Goal: Task Accomplishment & Management: Manage account settings

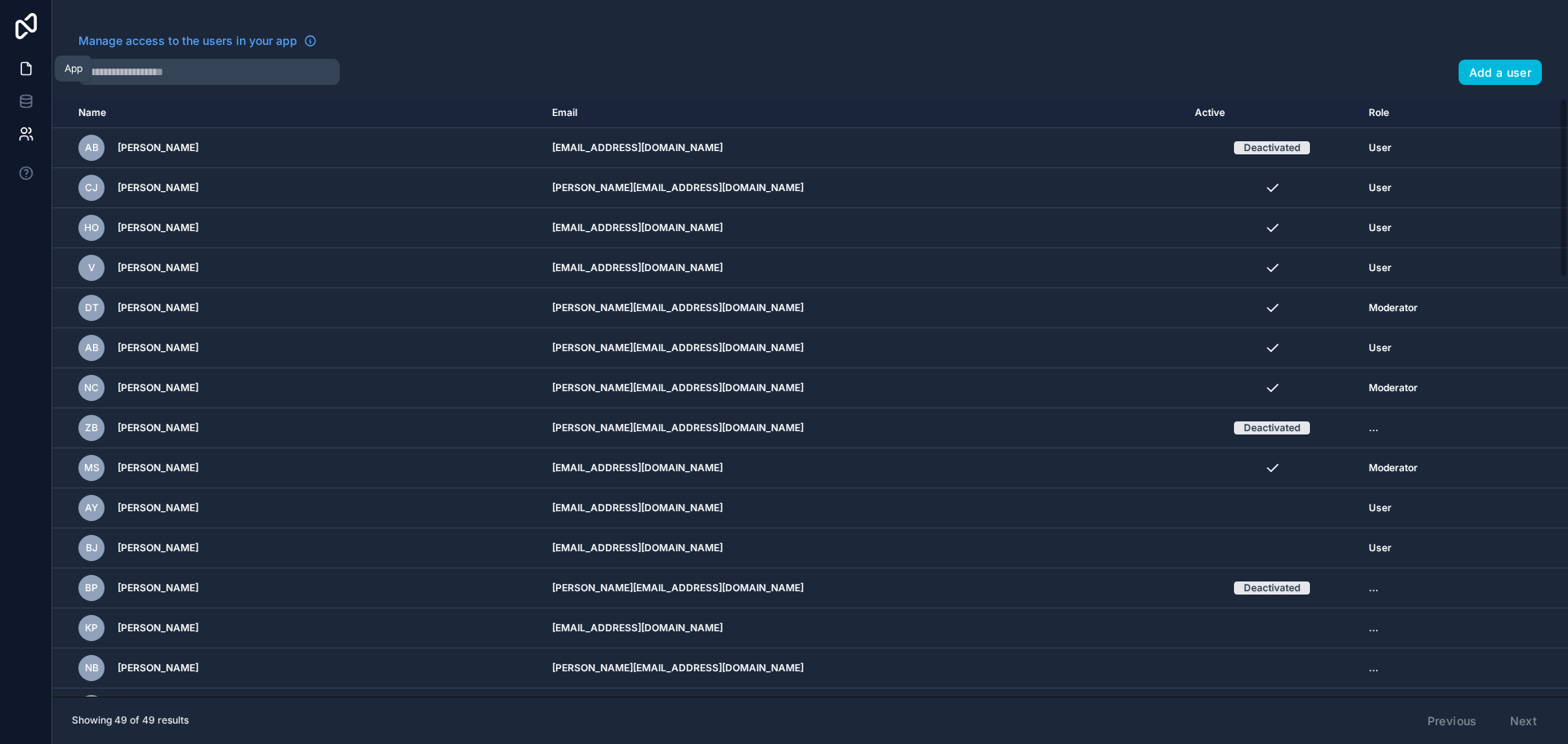
click at [18, 80] on link at bounding box center [25, 68] width 51 height 33
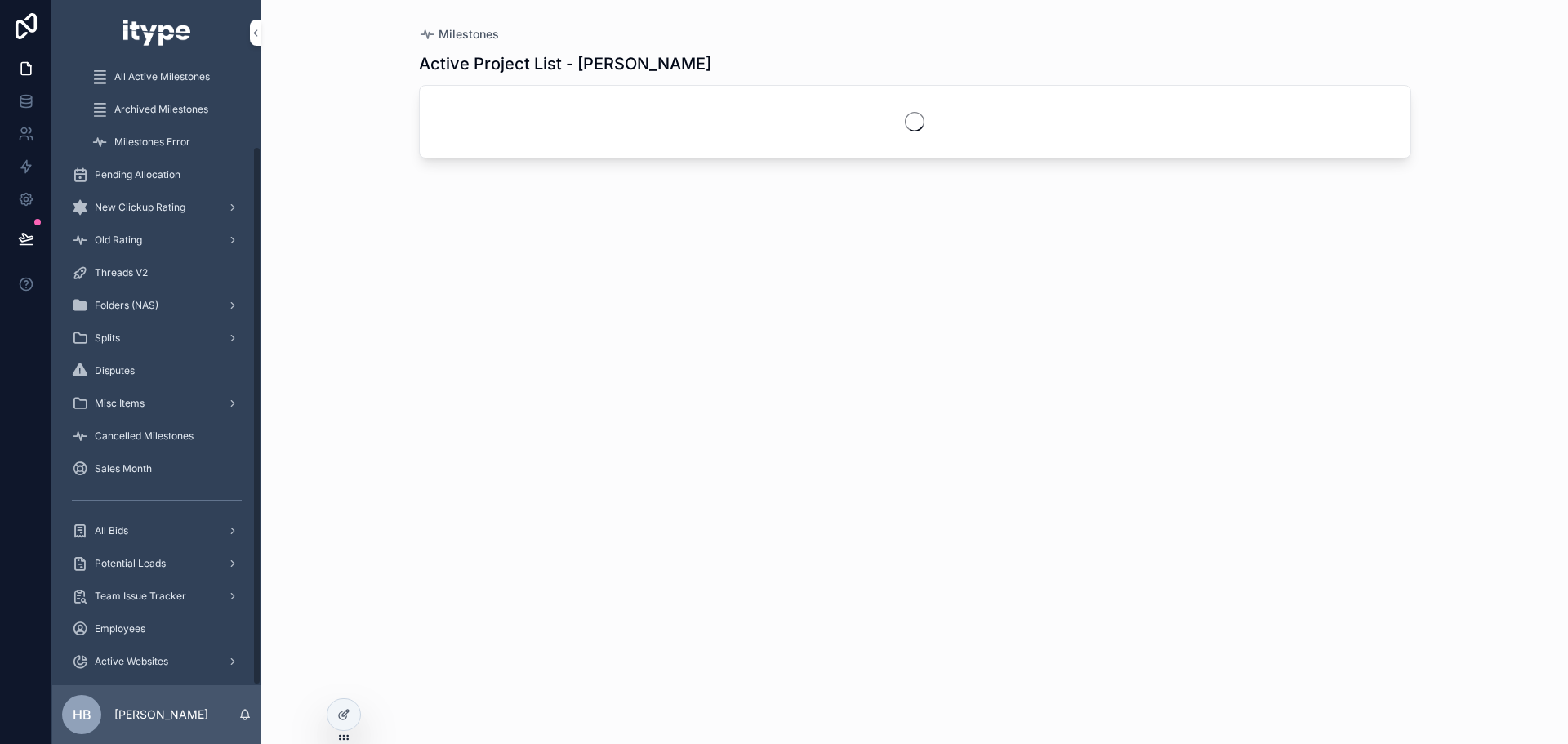
scroll to position [93, 0]
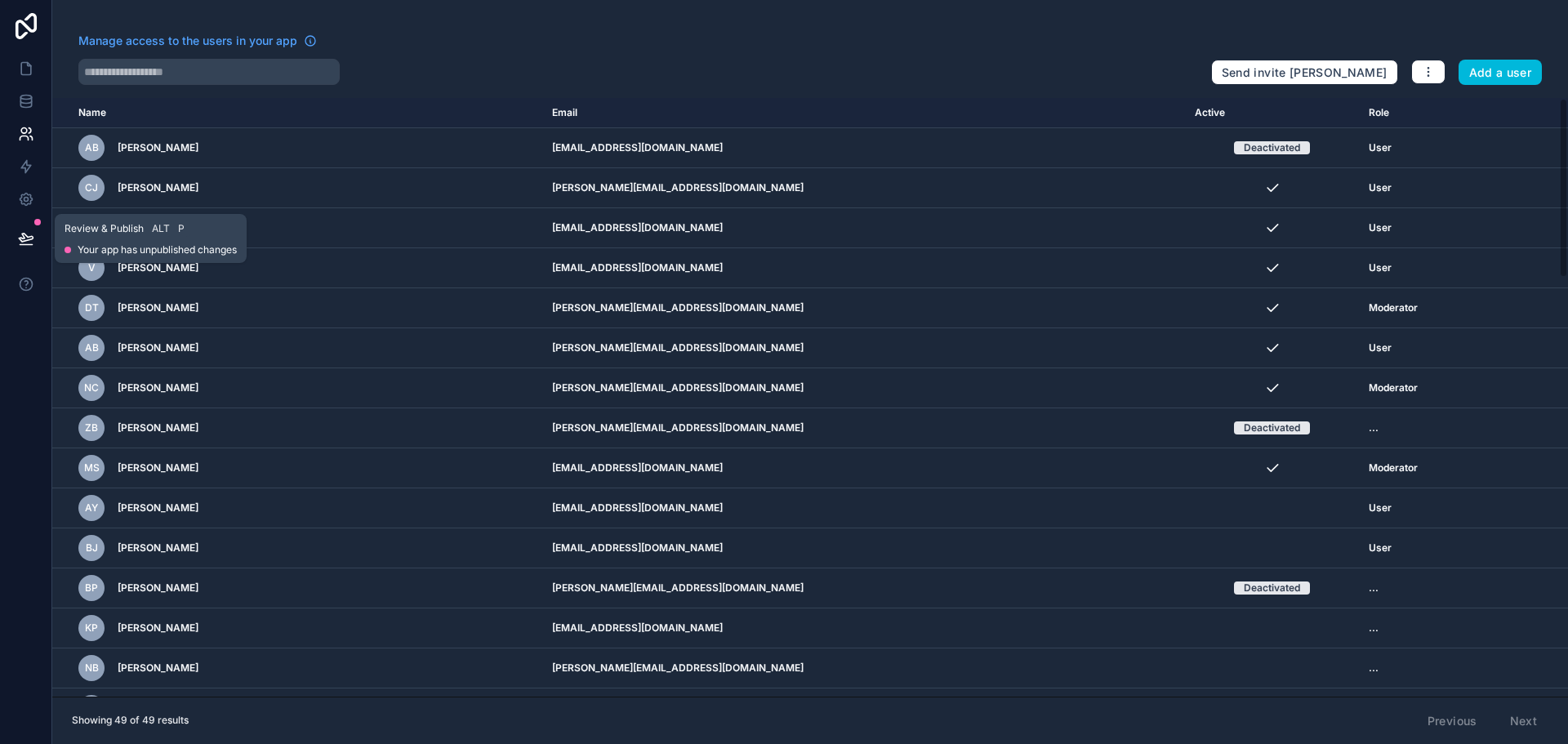
click at [22, 235] on icon at bounding box center [25, 238] width 14 height 8
click at [30, 59] on link at bounding box center [25, 68] width 51 height 33
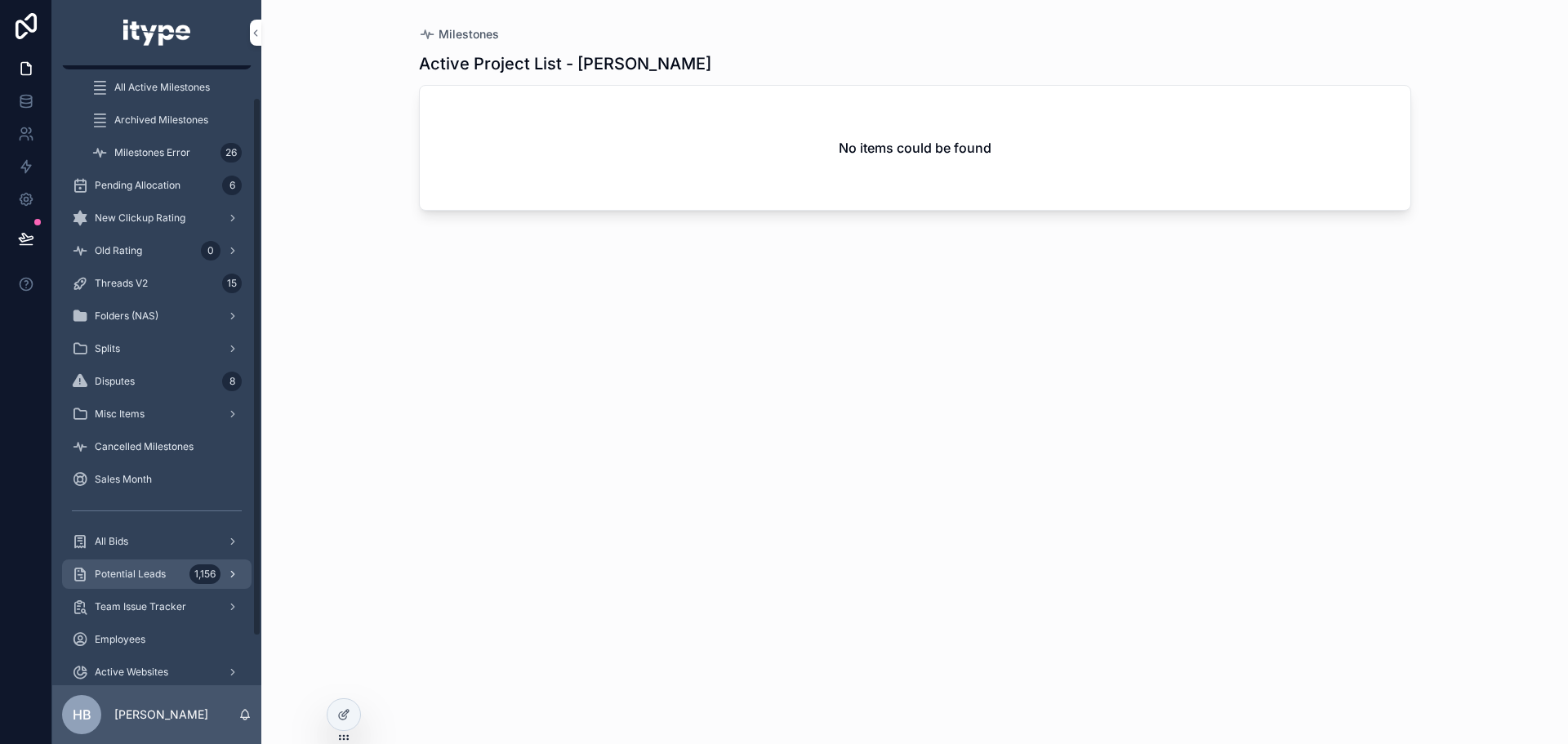
scroll to position [93, 0]
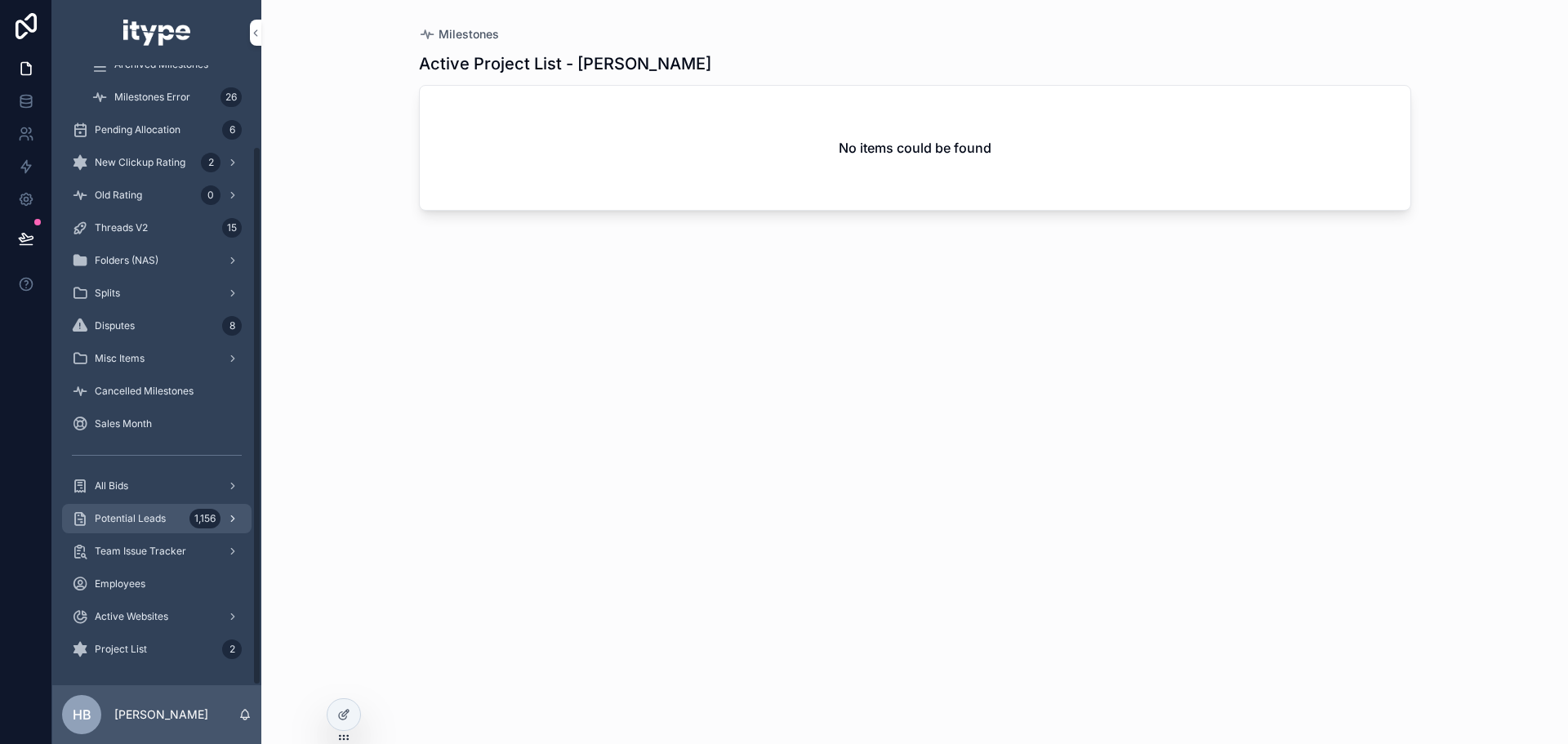
click at [152, 527] on div "Potential Leads 1,156" at bounding box center [157, 518] width 170 height 26
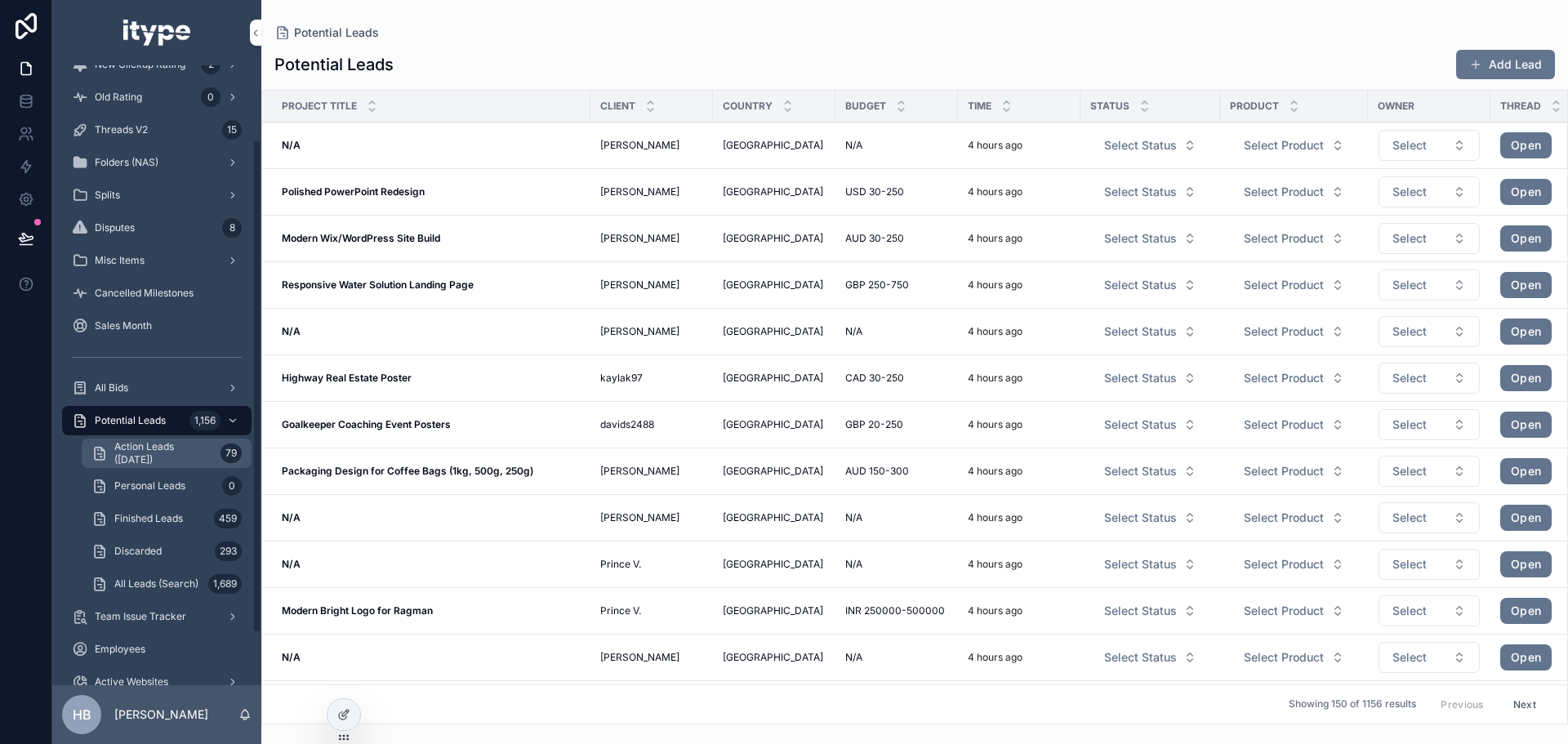
click at [162, 466] on link "Action Leads ([DATE]) 79" at bounding box center [167, 453] width 170 height 29
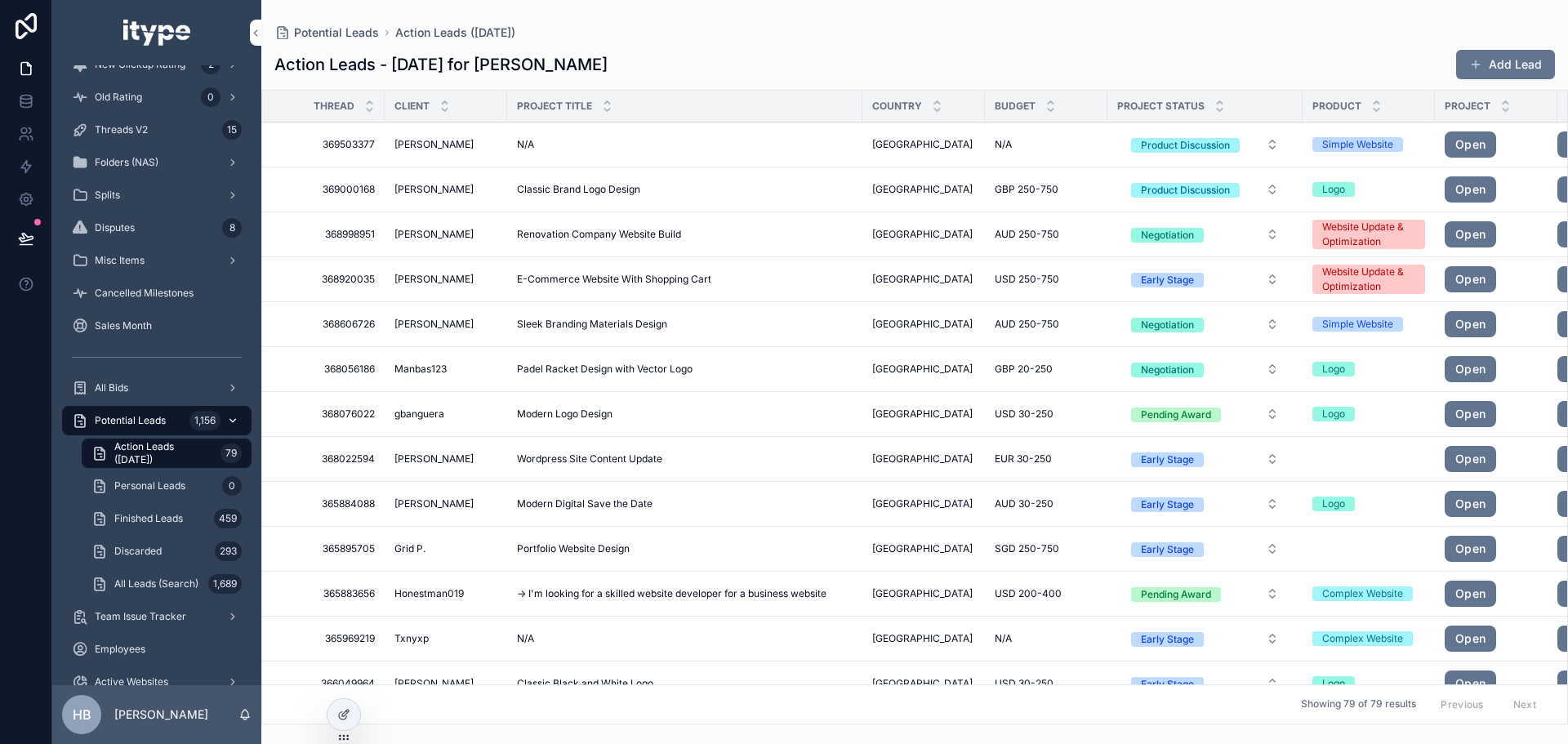
click at [161, 420] on span "Potential Leads" at bounding box center [130, 421] width 71 height 13
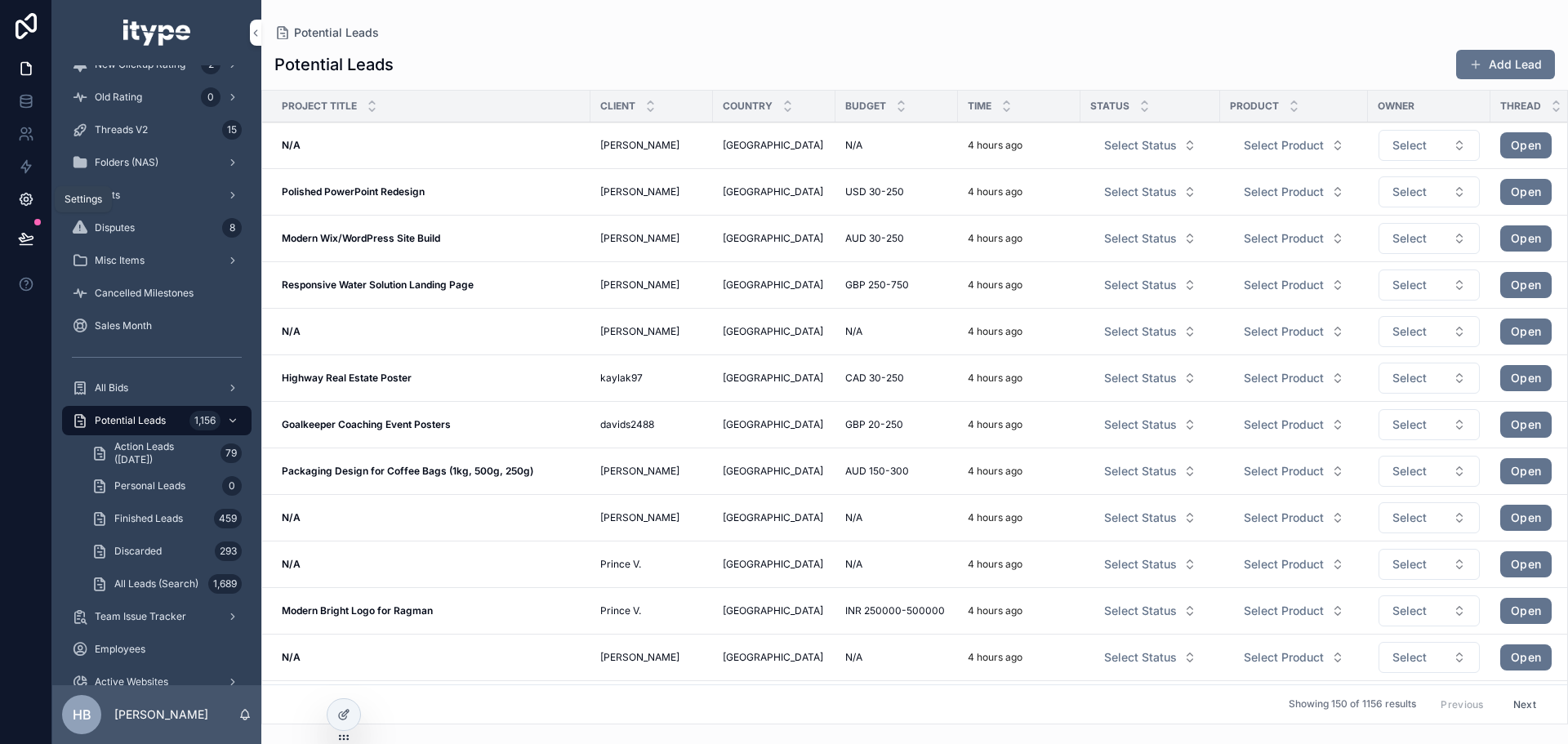
click at [22, 205] on icon at bounding box center [25, 198] width 16 height 16
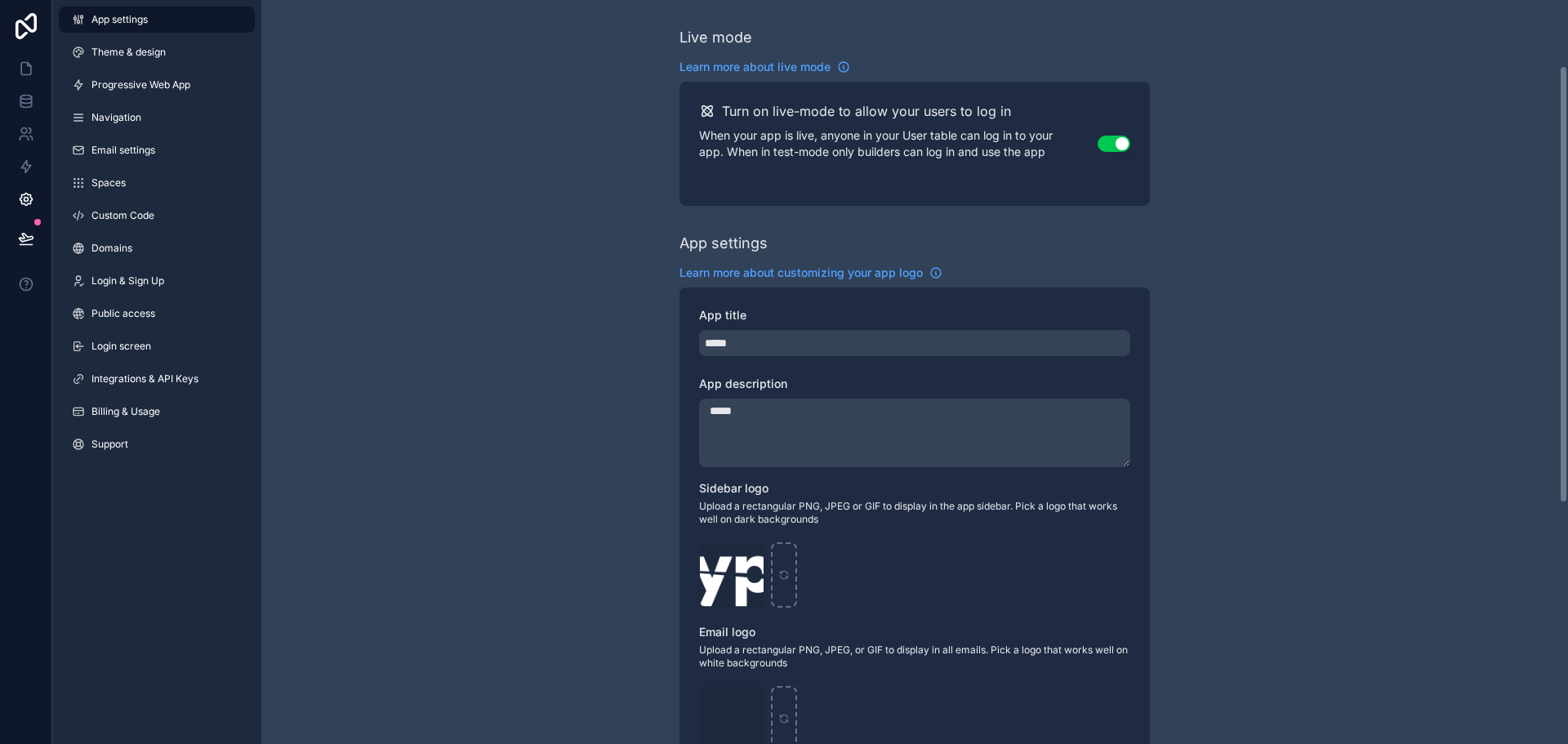
scroll to position [520, 0]
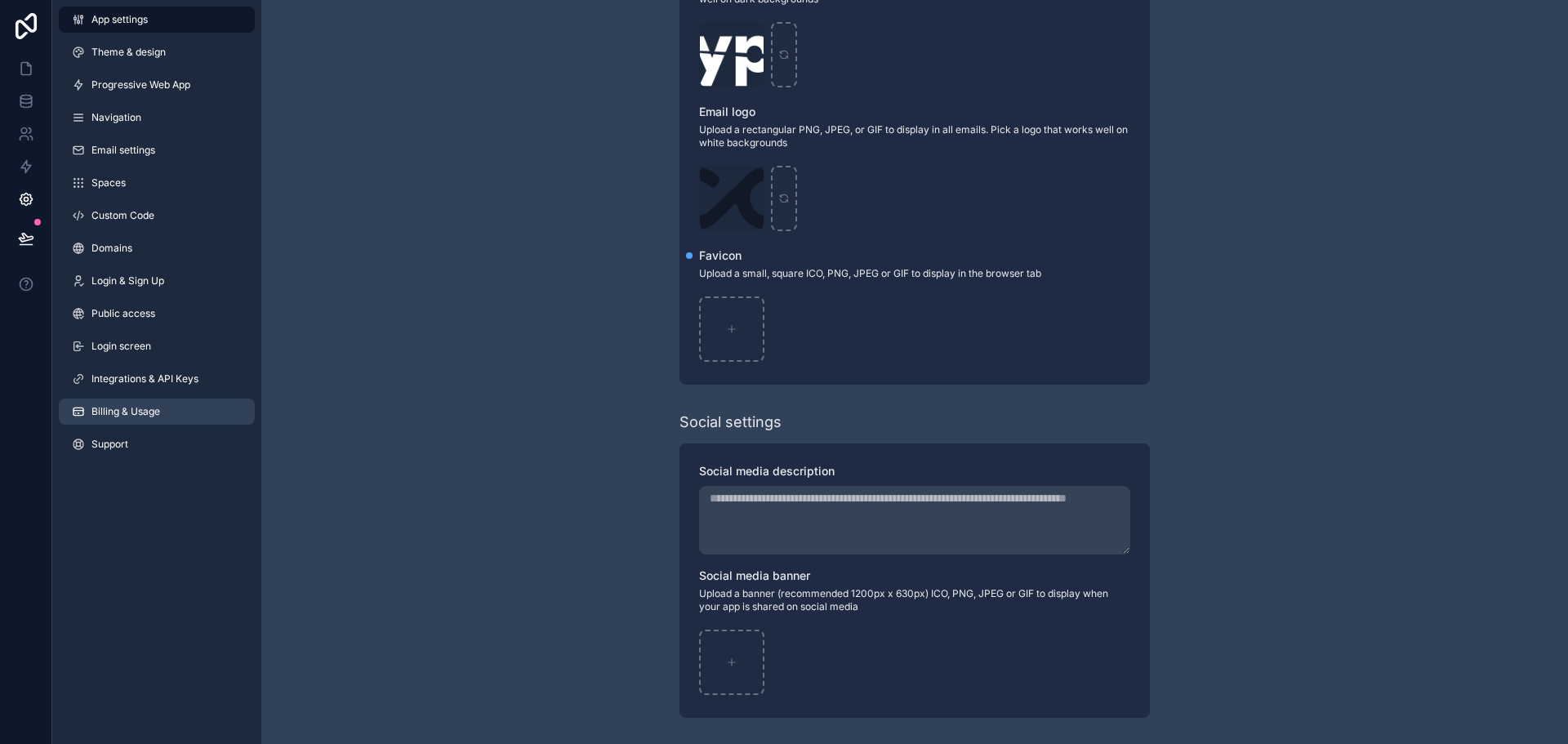
click at [123, 406] on span "Billing & Usage" at bounding box center [125, 412] width 68 height 13
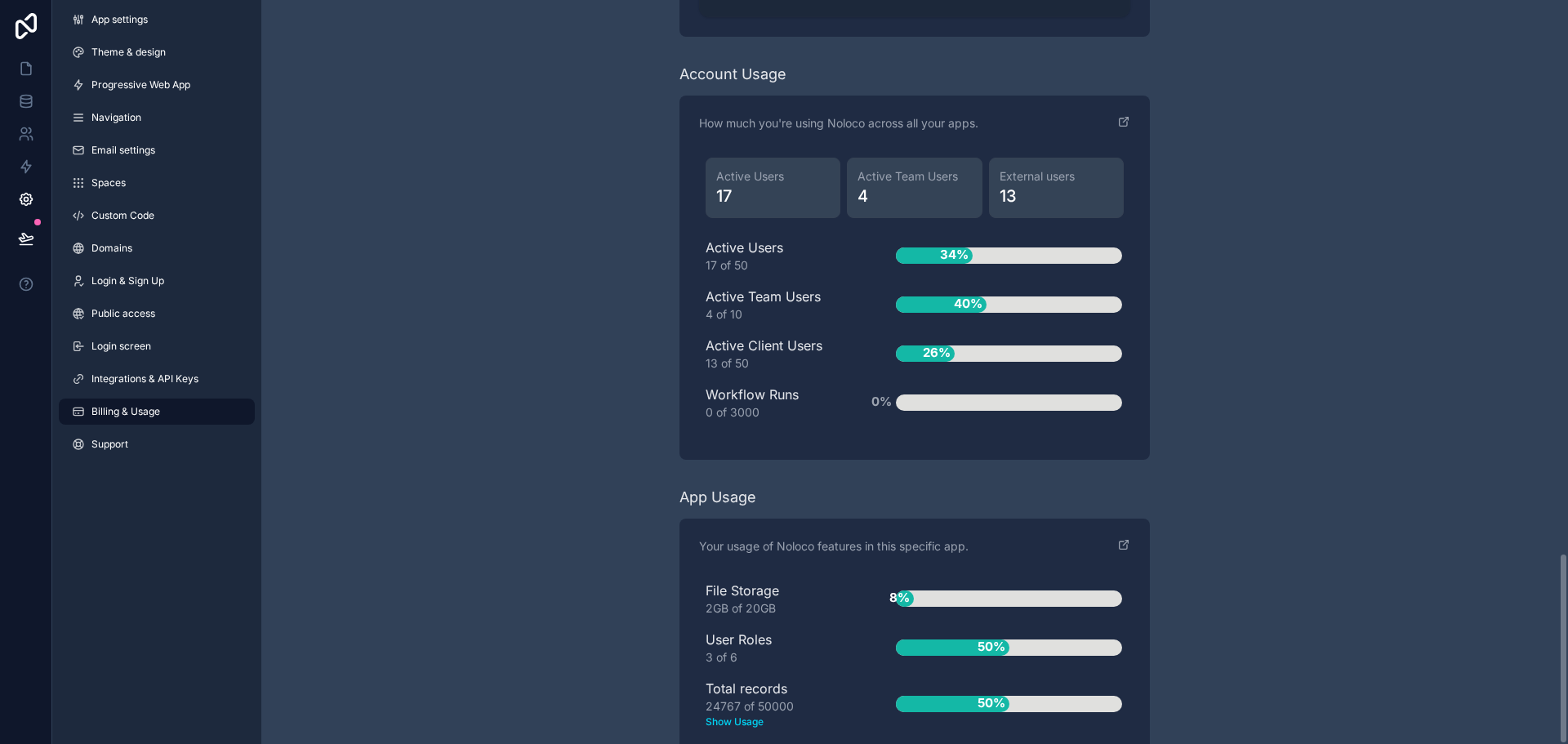
scroll to position [2142, 0]
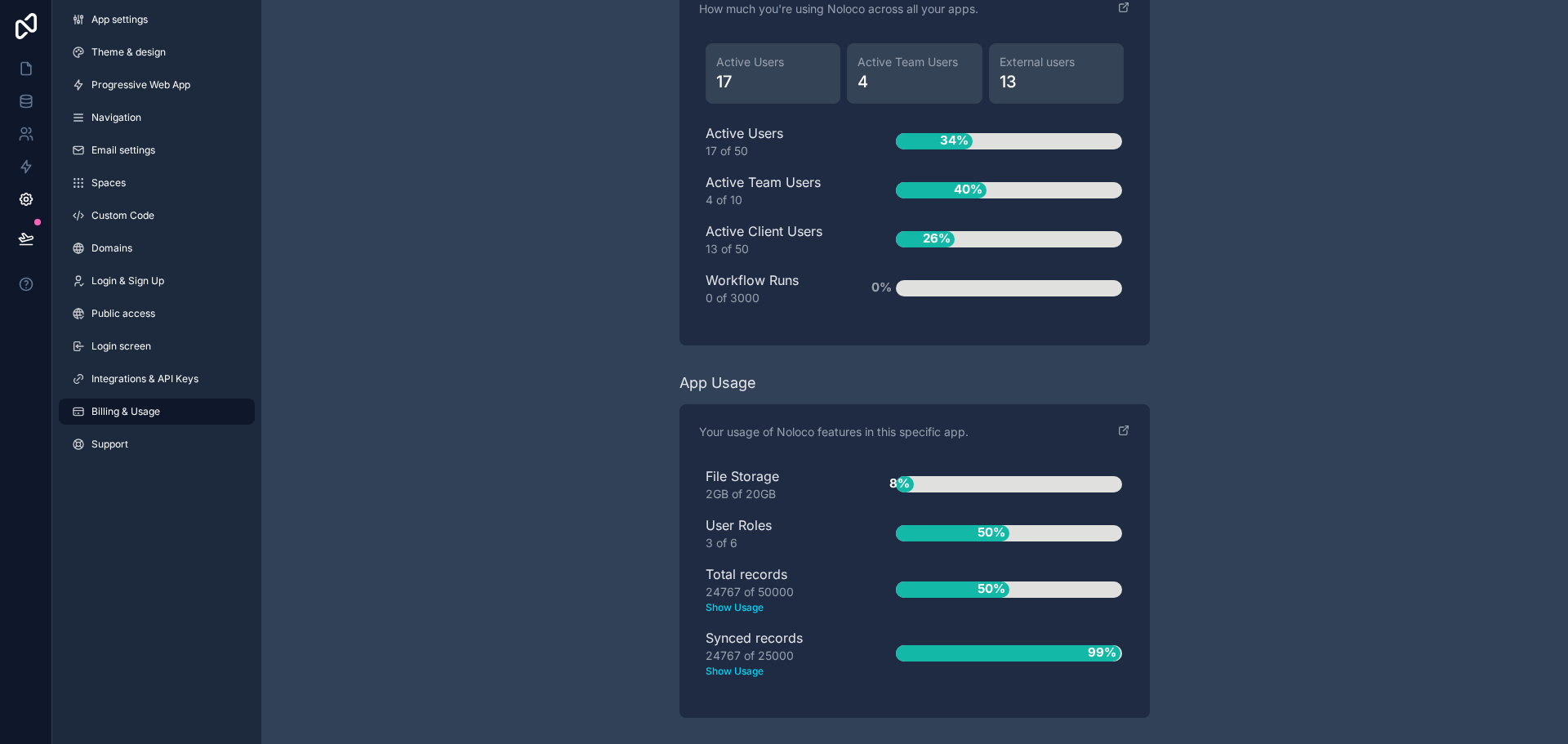
click at [752, 674] on text "Show Usage" at bounding box center [775, 672] width 138 height 15
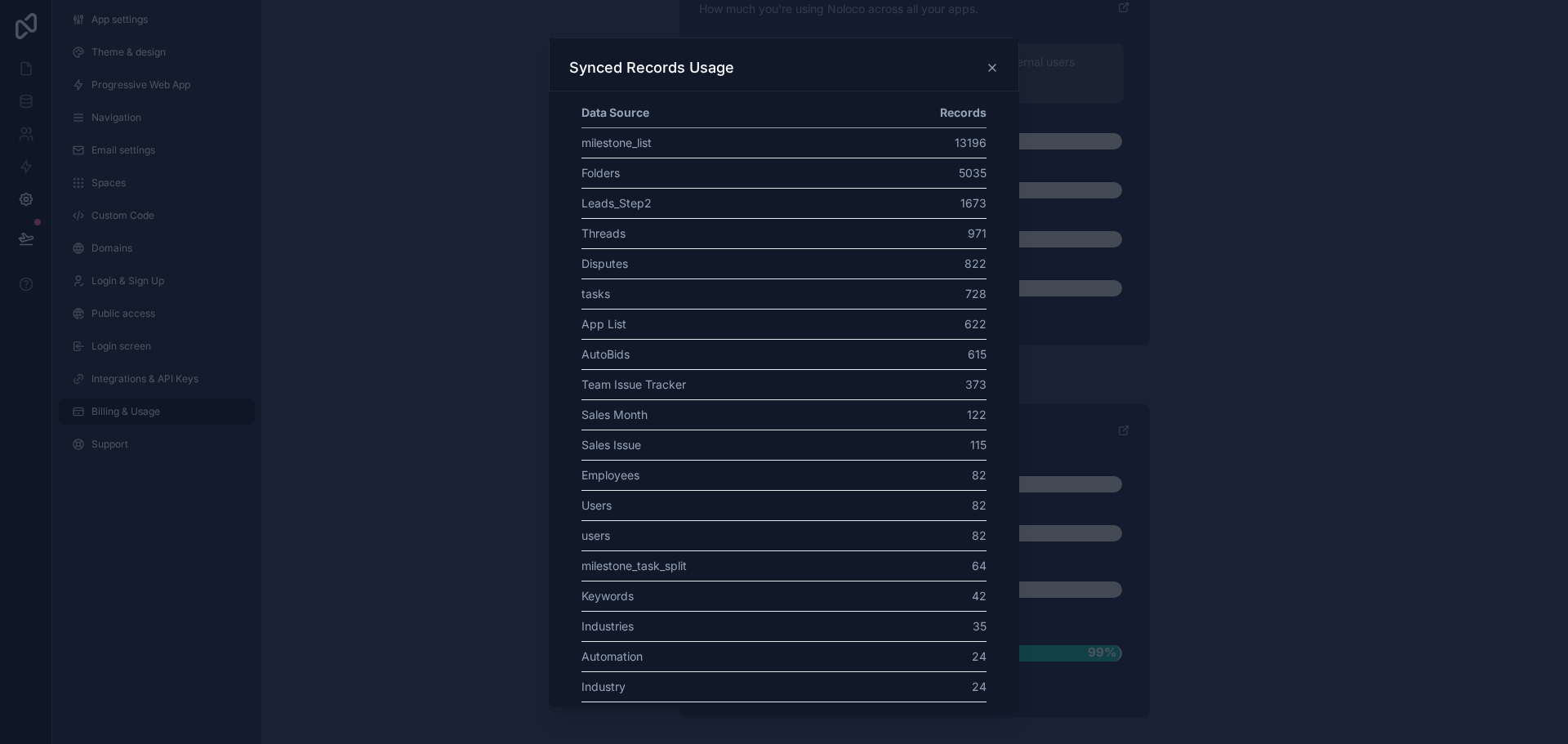
click at [961, 145] on td "13196" at bounding box center [925, 142] width 123 height 30
click at [958, 177] on td "5035" at bounding box center [925, 172] width 123 height 30
click at [958, 209] on td "1673" at bounding box center [925, 203] width 123 height 30
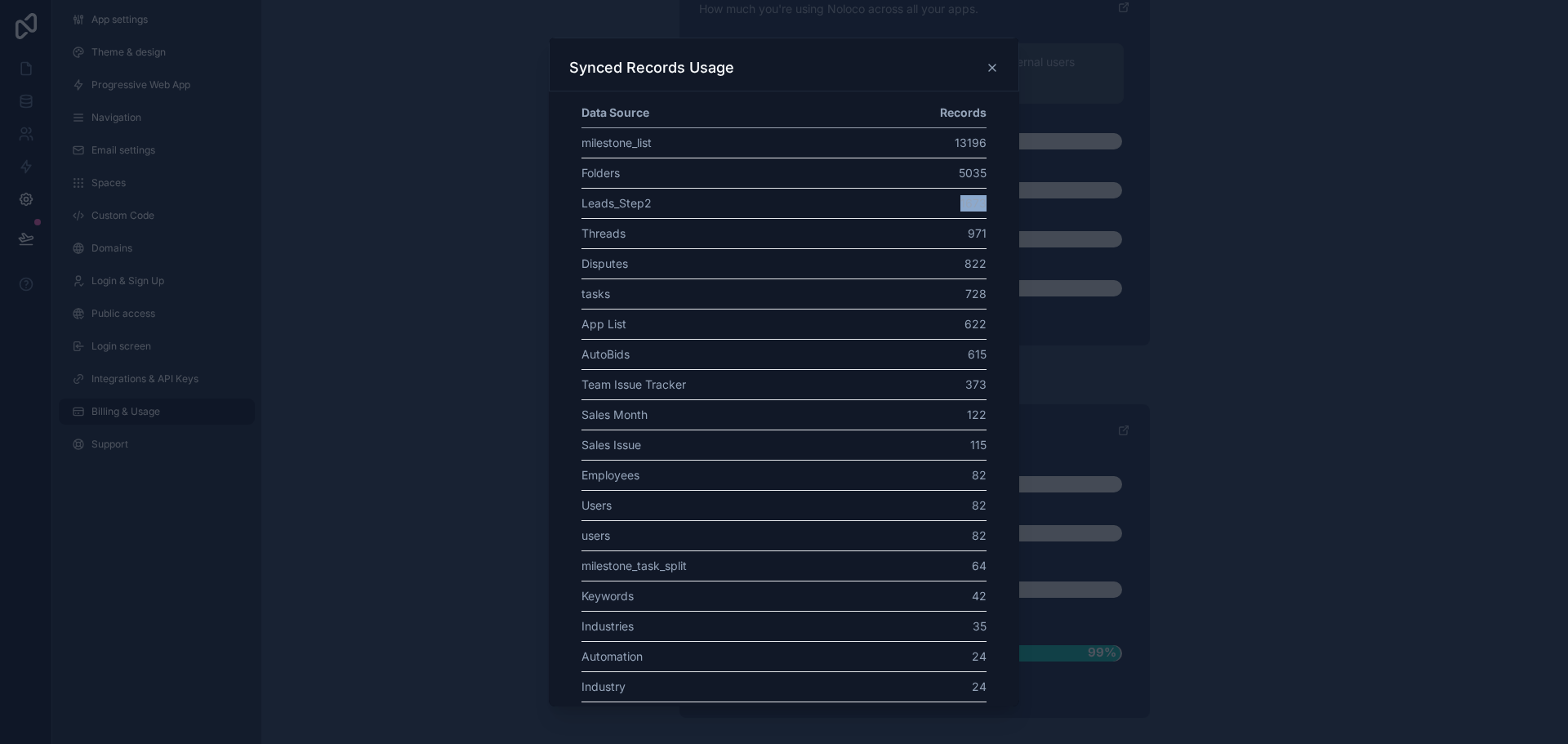
click at [958, 209] on td "1673" at bounding box center [925, 203] width 123 height 30
click at [958, 221] on td "971" at bounding box center [925, 233] width 123 height 30
click at [967, 190] on td "1673" at bounding box center [925, 203] width 123 height 30
click at [961, 226] on td "971" at bounding box center [925, 233] width 123 height 30
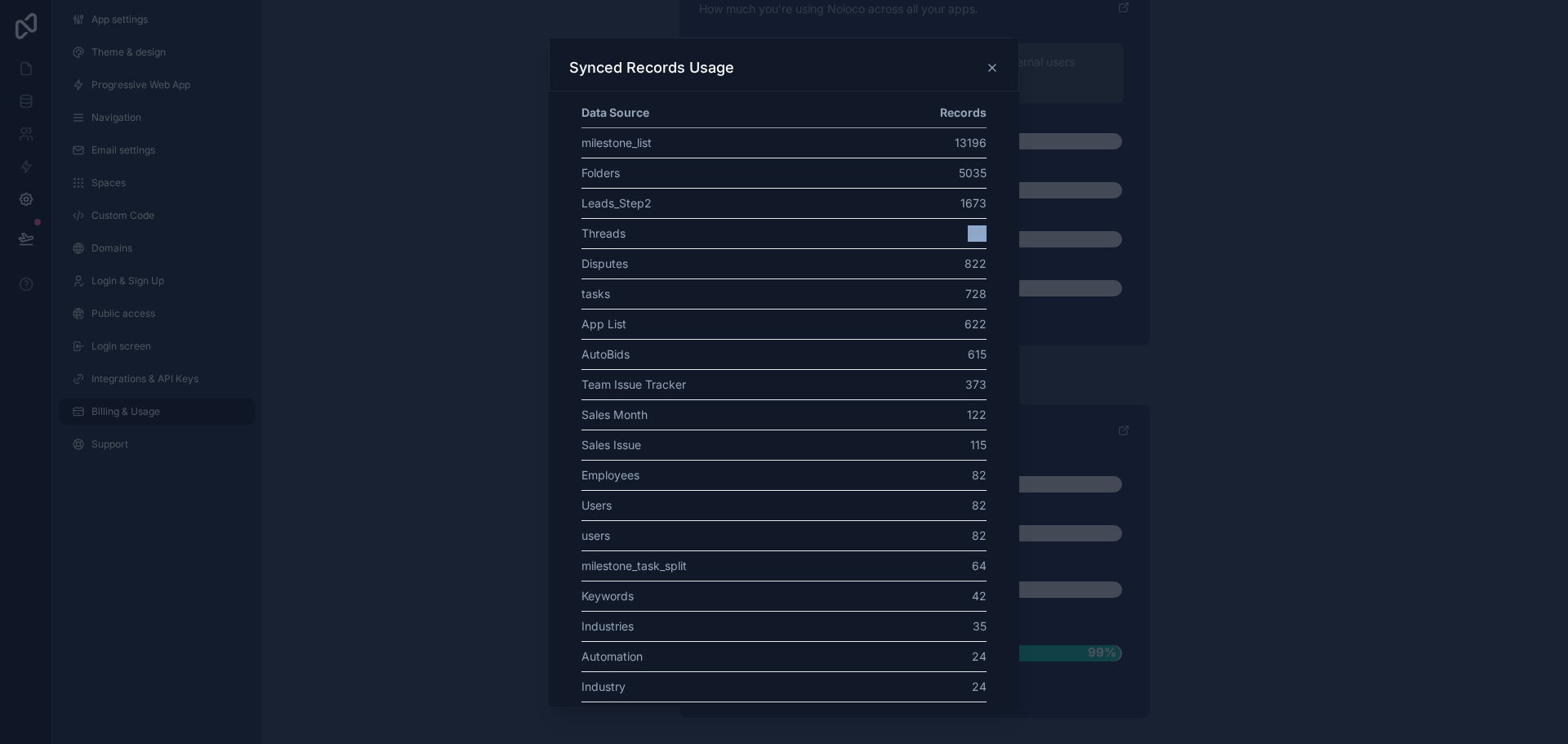
click at [961, 226] on td "971" at bounding box center [925, 233] width 123 height 30
click at [961, 270] on td "822" at bounding box center [925, 263] width 123 height 30
click at [965, 320] on td "622" at bounding box center [925, 324] width 123 height 30
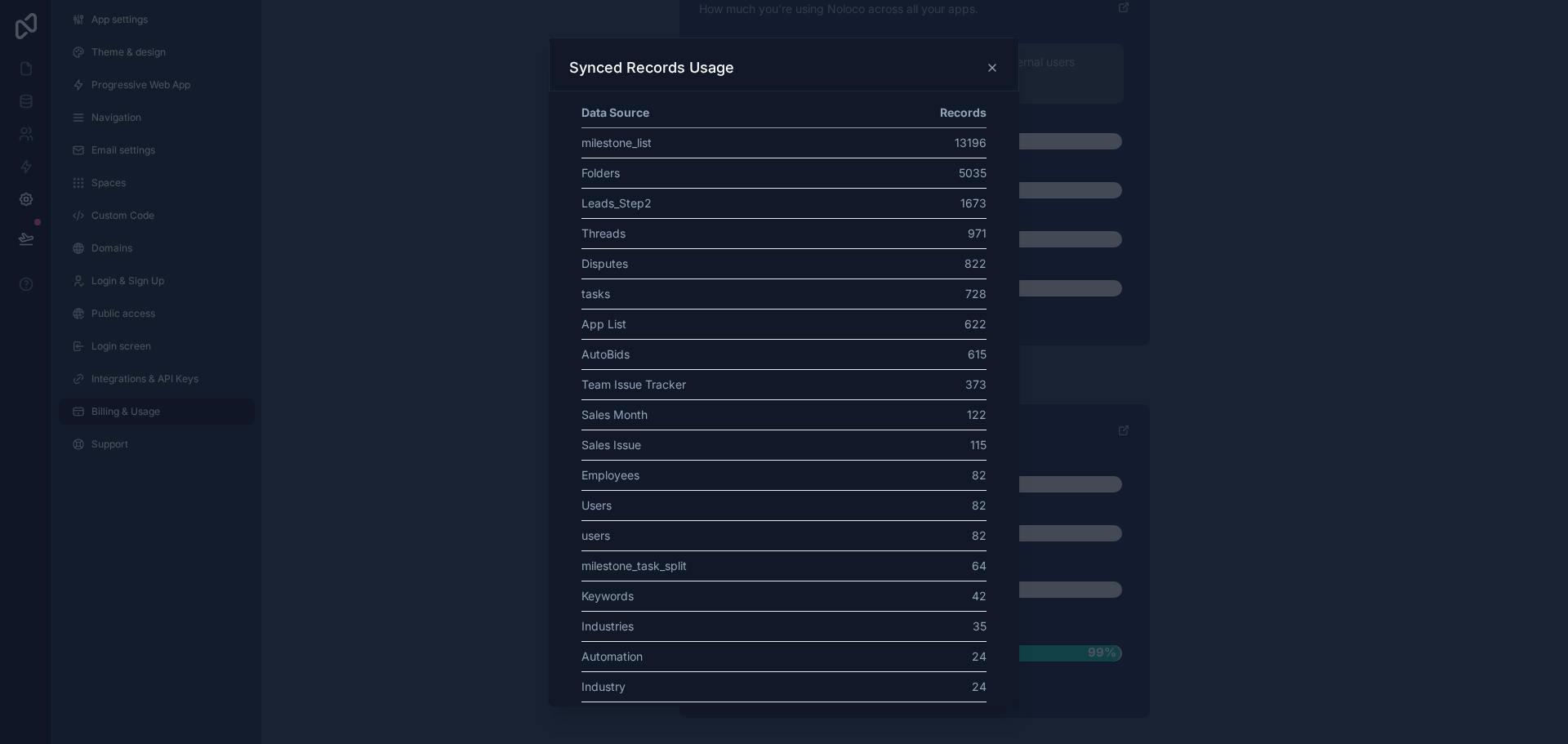
click at [962, 373] on td "373" at bounding box center [925, 385] width 123 height 30
click at [971, 419] on td "122" at bounding box center [925, 415] width 123 height 30
click at [964, 355] on td "615" at bounding box center [925, 354] width 123 height 30
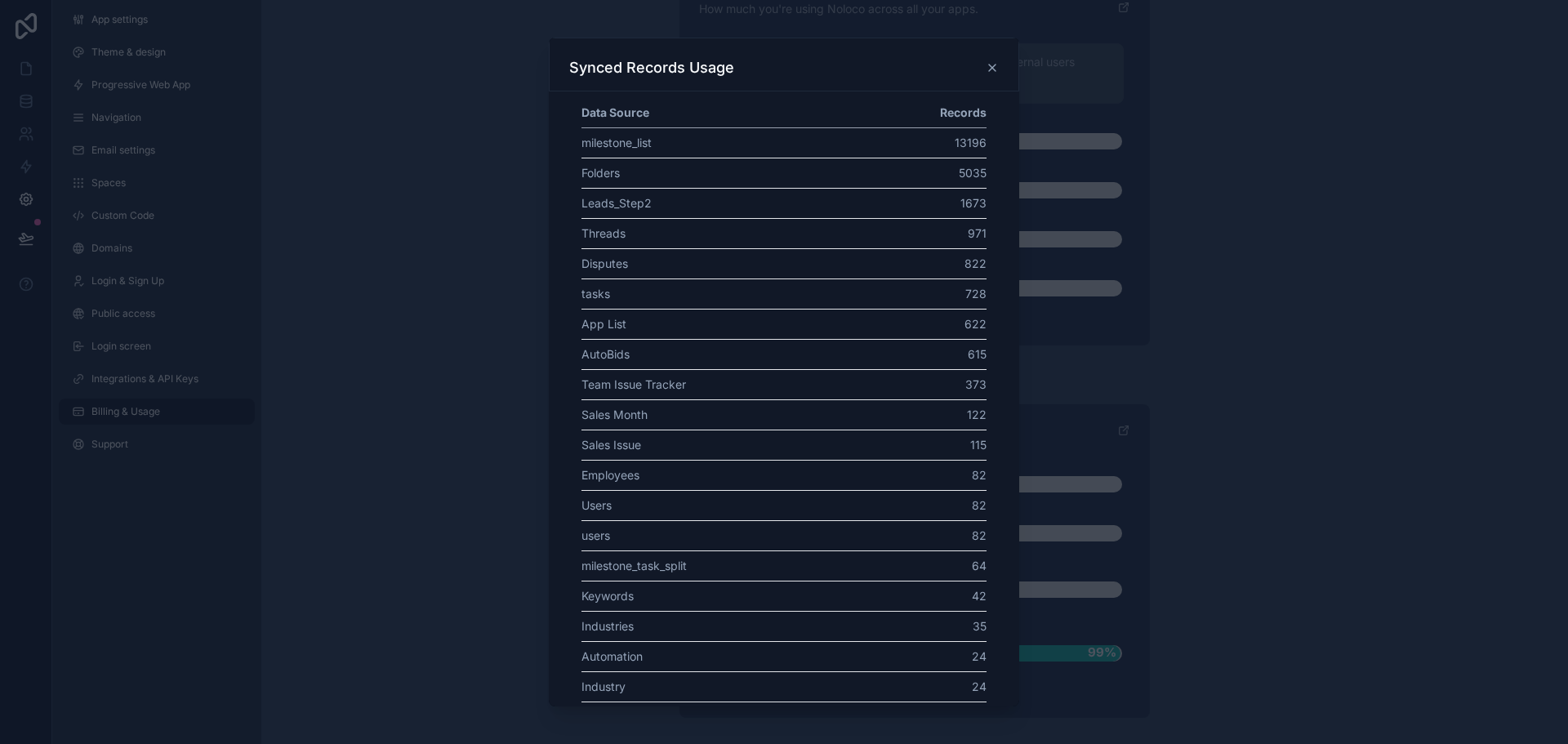
click at [998, 68] on icon at bounding box center [993, 67] width 13 height 13
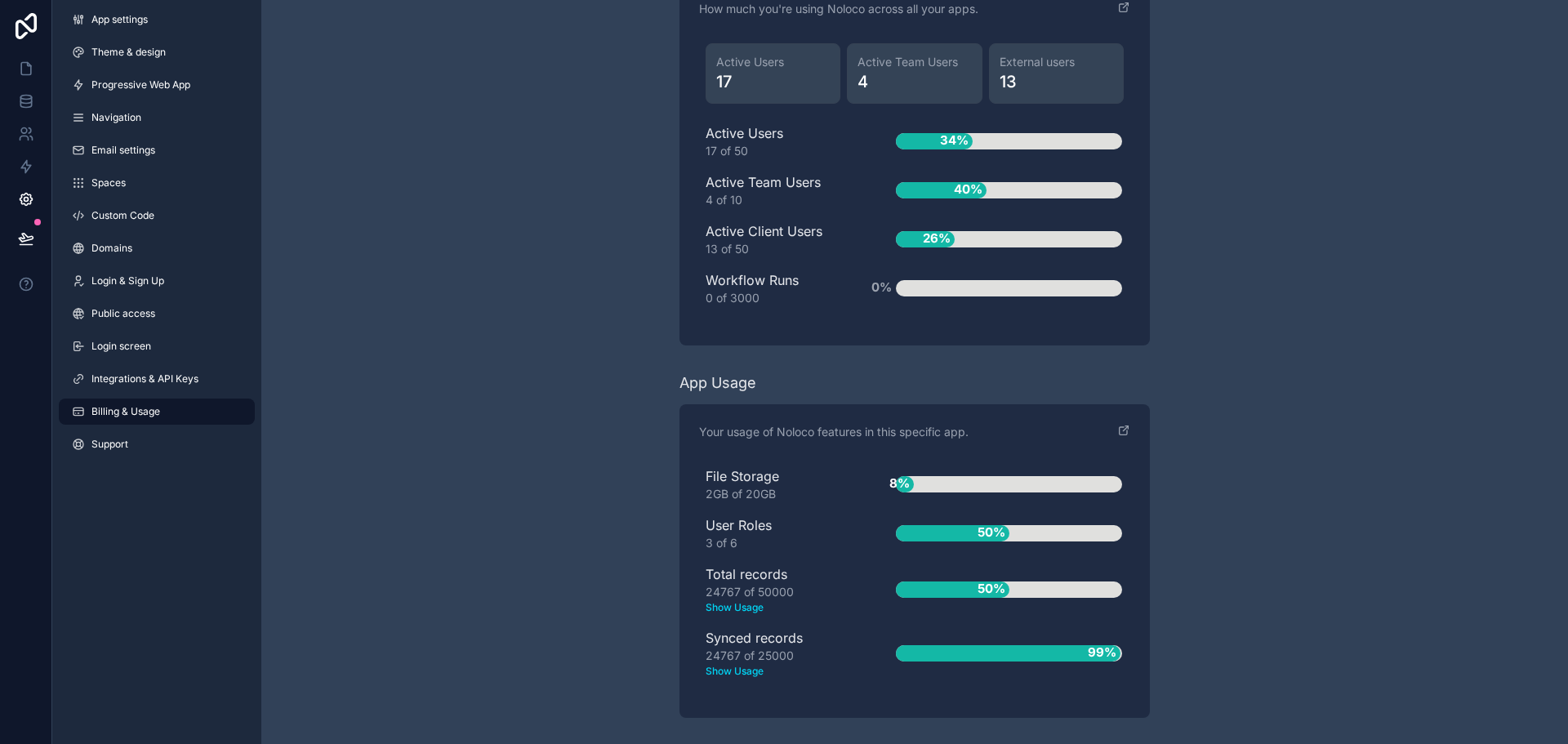
click at [721, 662] on div "24767 of 25000 Show Usage" at bounding box center [775, 663] width 138 height 31
click at [732, 676] on text "Show Usage" at bounding box center [775, 672] width 138 height 15
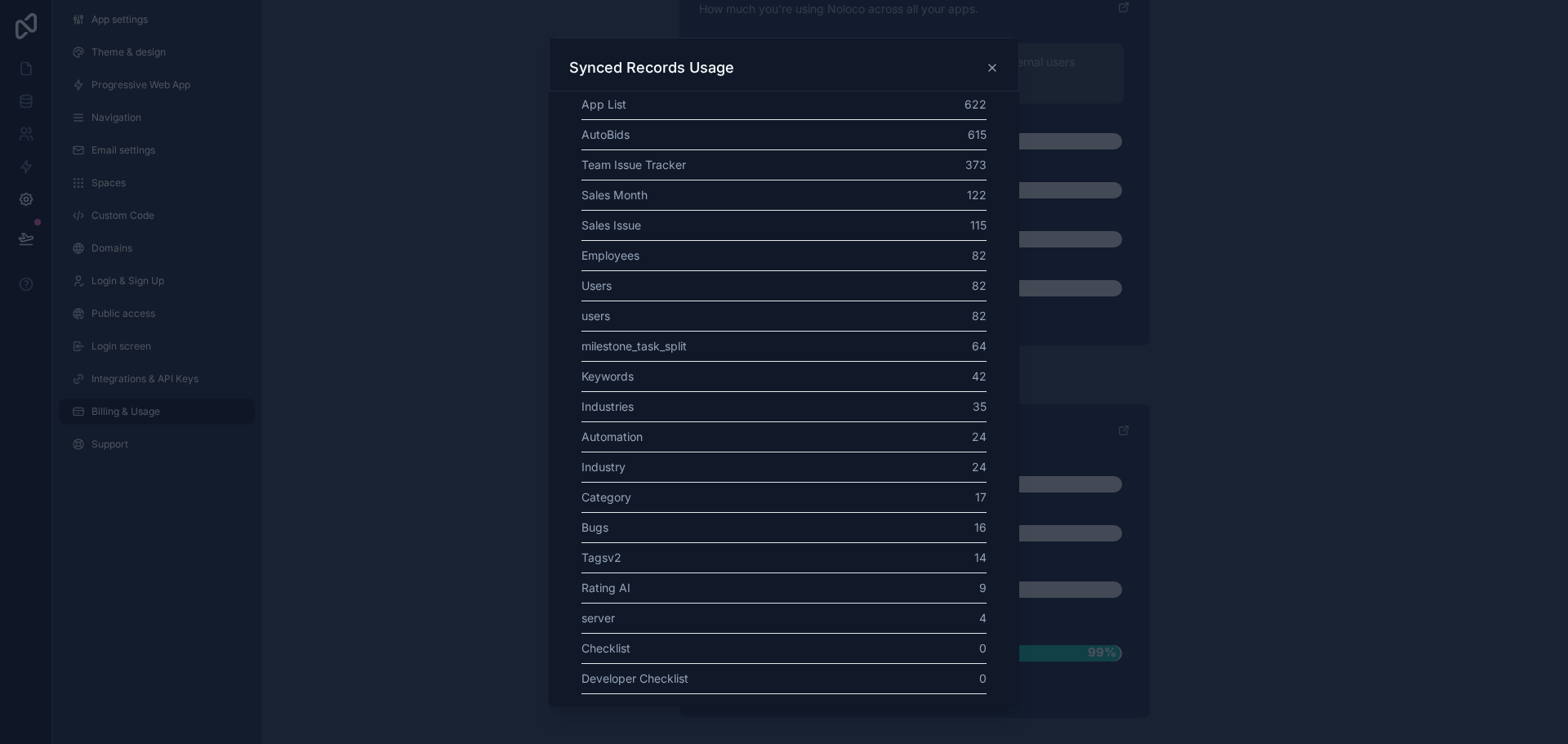
scroll to position [0, 0]
click at [532, 280] on div at bounding box center [784, 372] width 1568 height 744
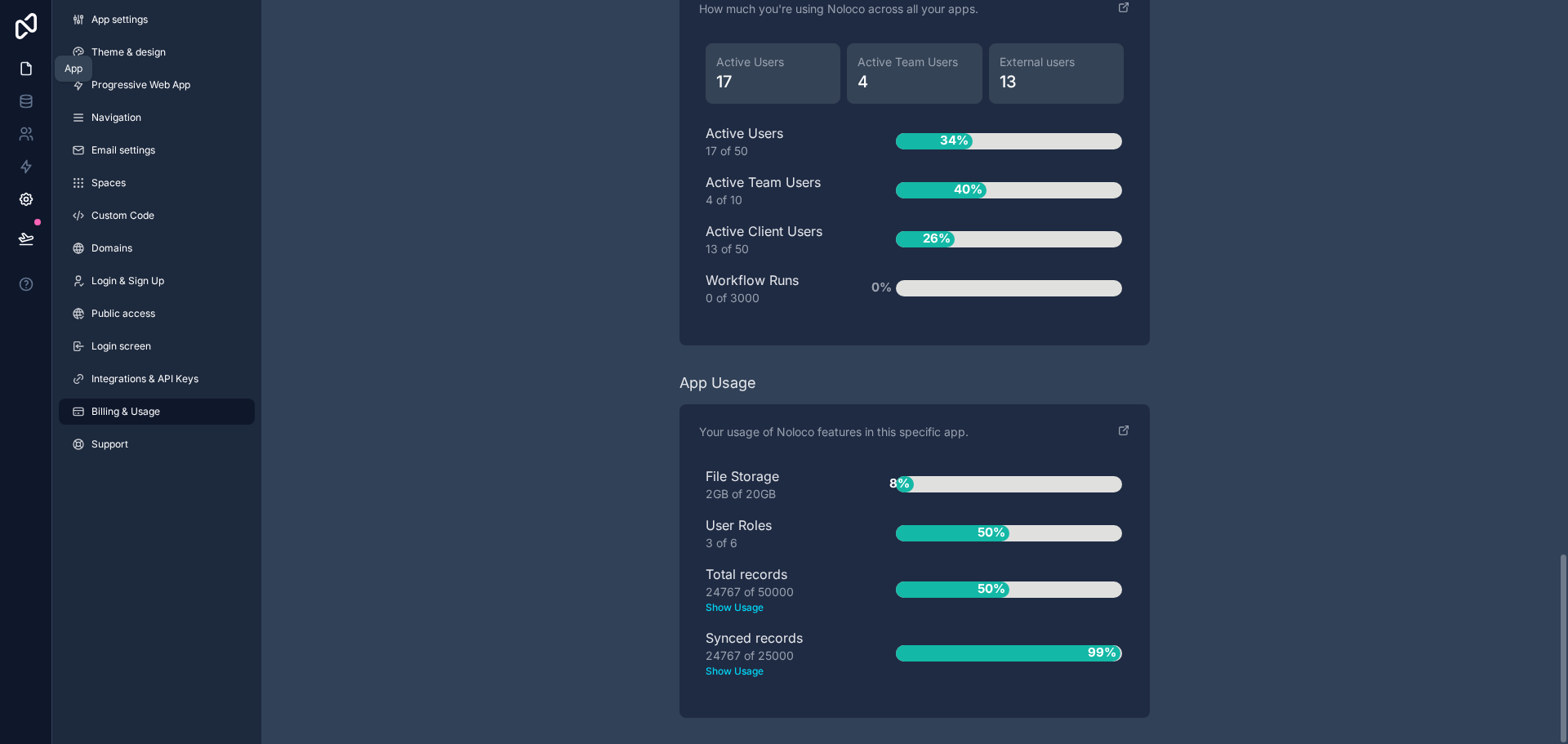
click at [29, 68] on icon at bounding box center [25, 68] width 16 height 16
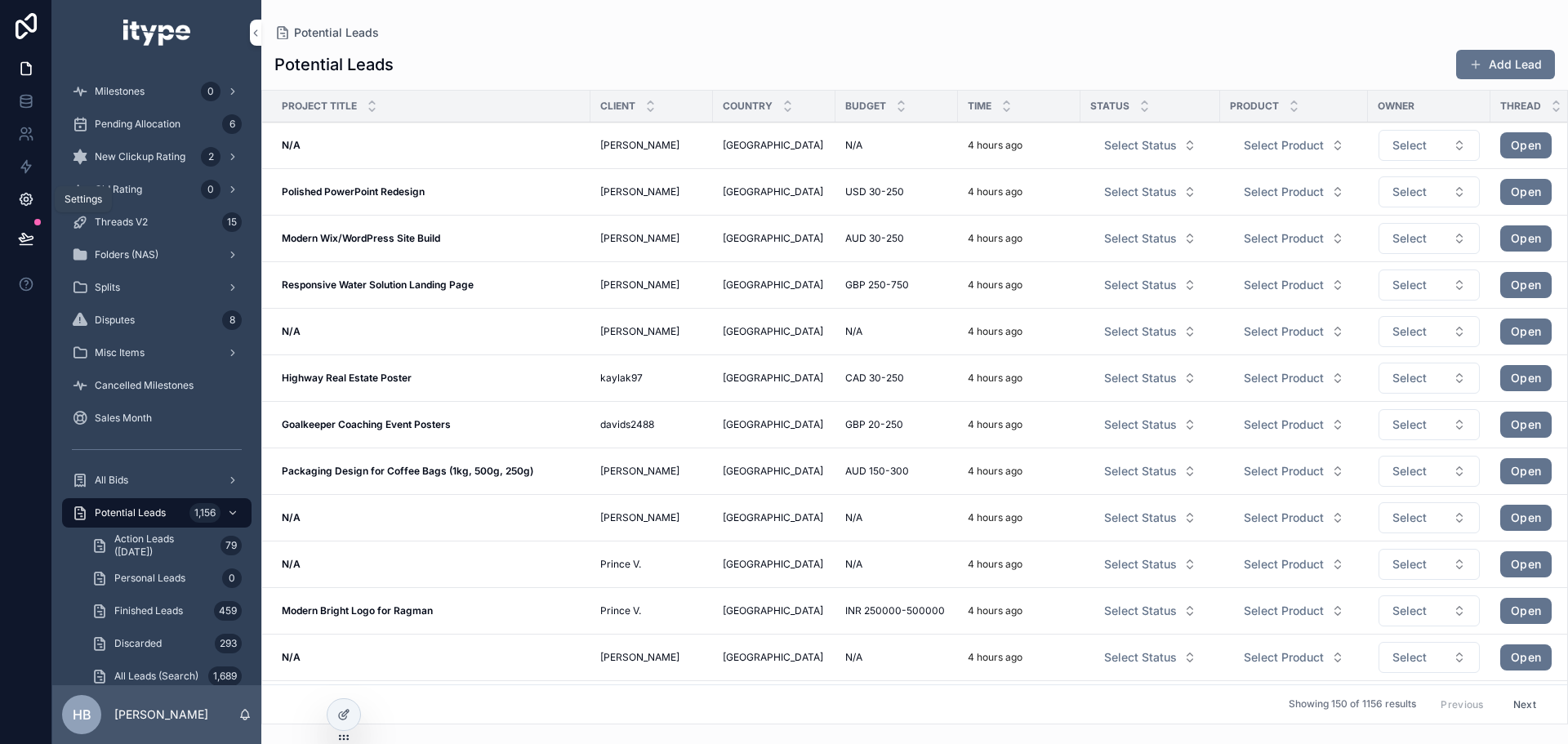
click at [20, 190] on link at bounding box center [25, 199] width 51 height 33
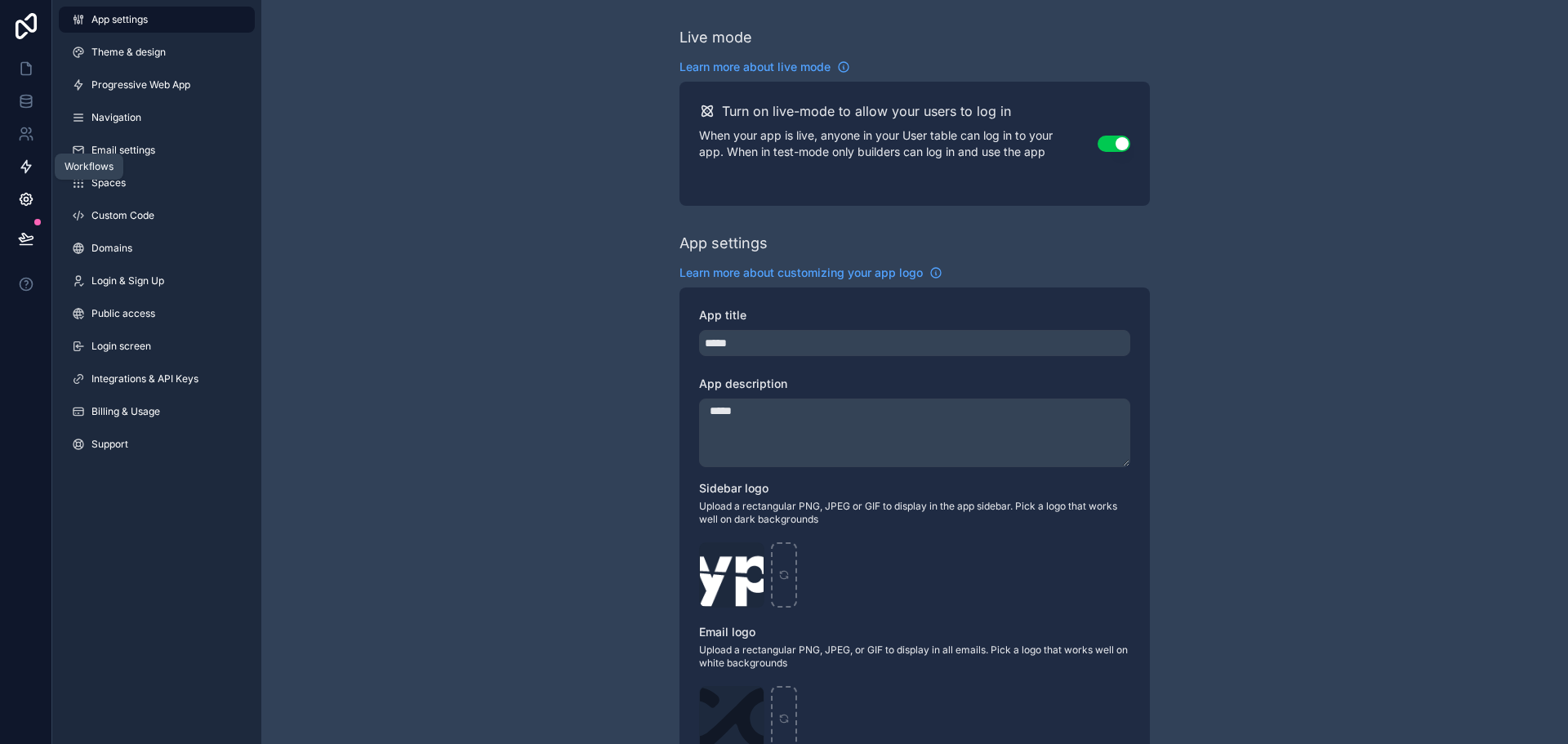
click at [16, 168] on link at bounding box center [25, 167] width 51 height 33
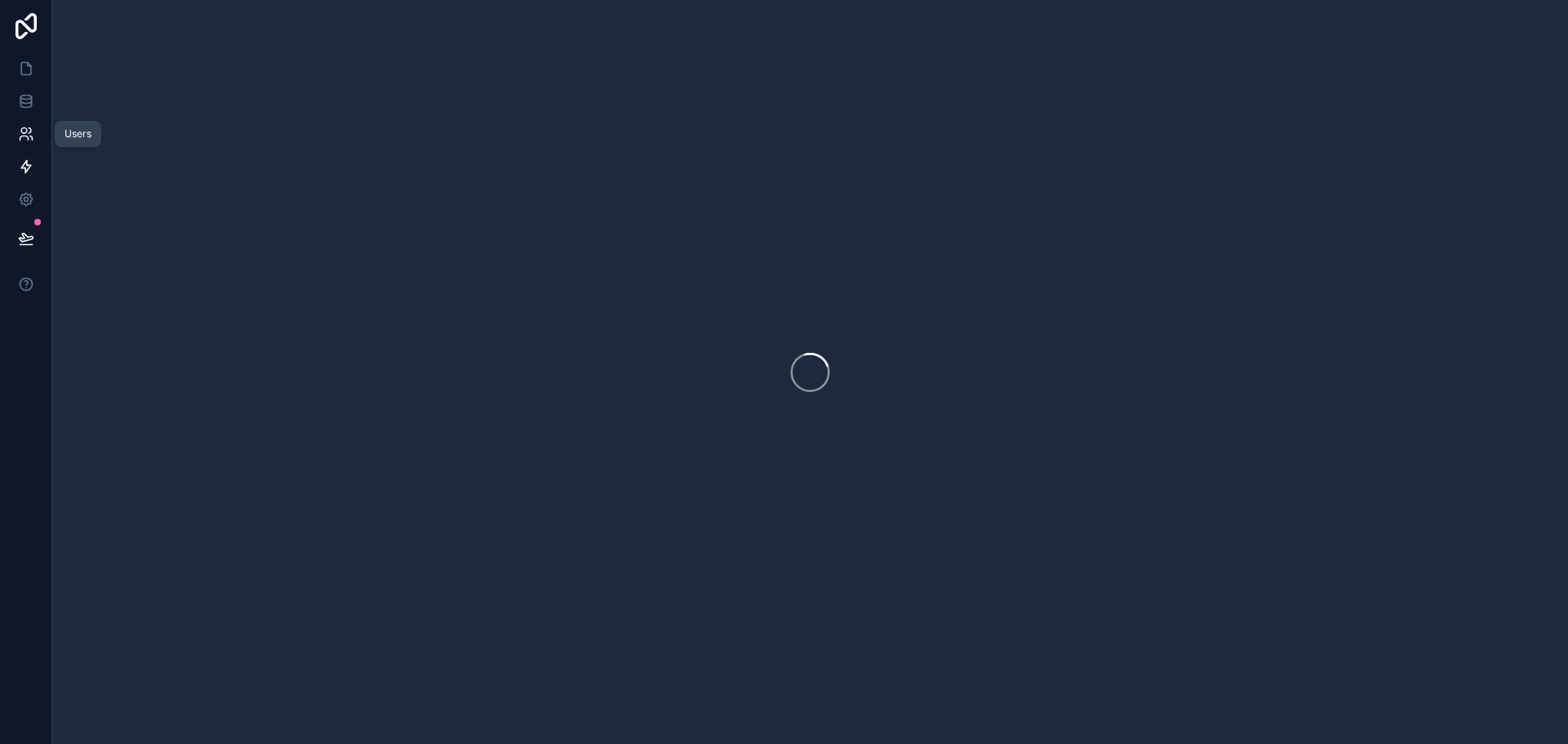
click at [35, 139] on link at bounding box center [25, 134] width 51 height 33
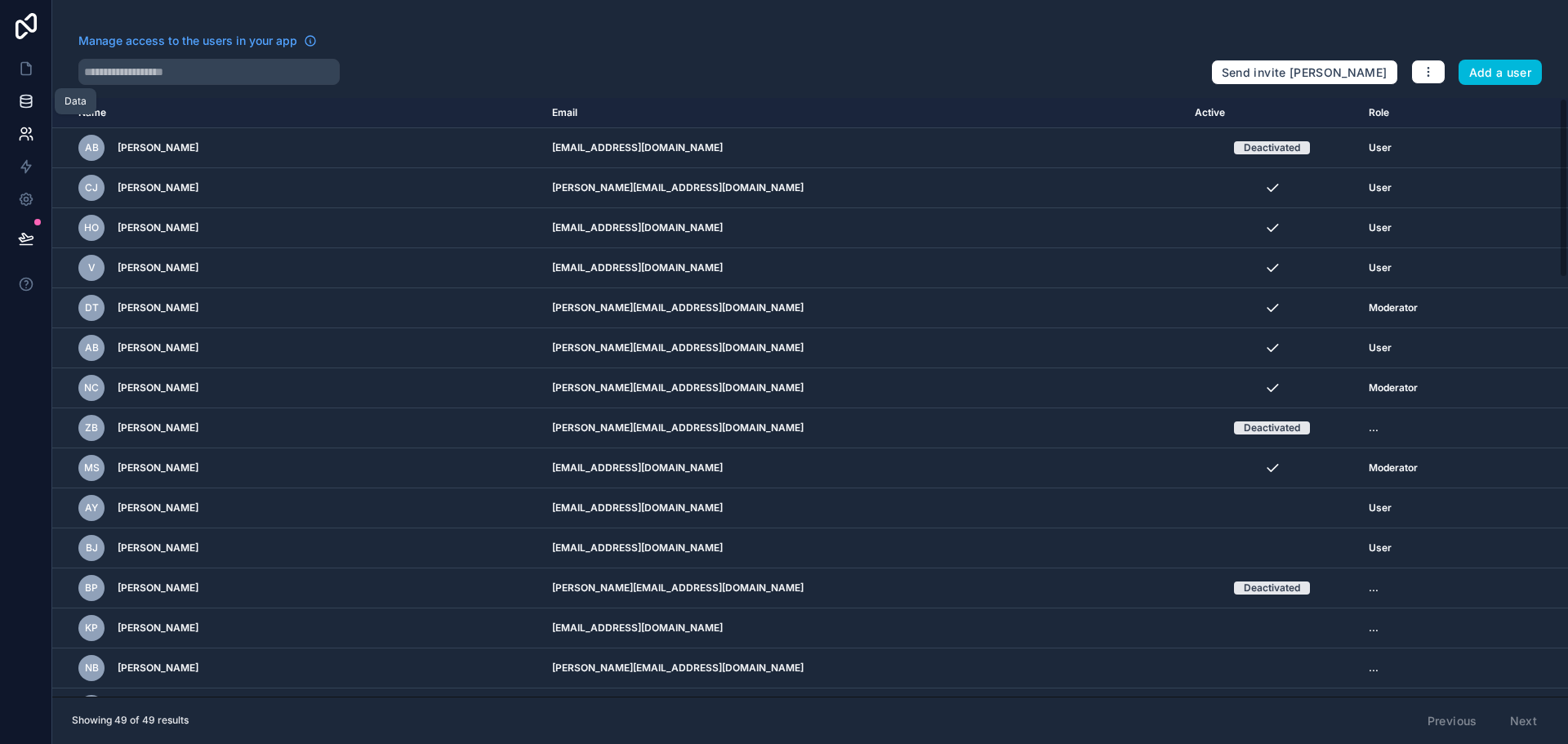
click at [26, 106] on icon at bounding box center [25, 101] width 16 height 16
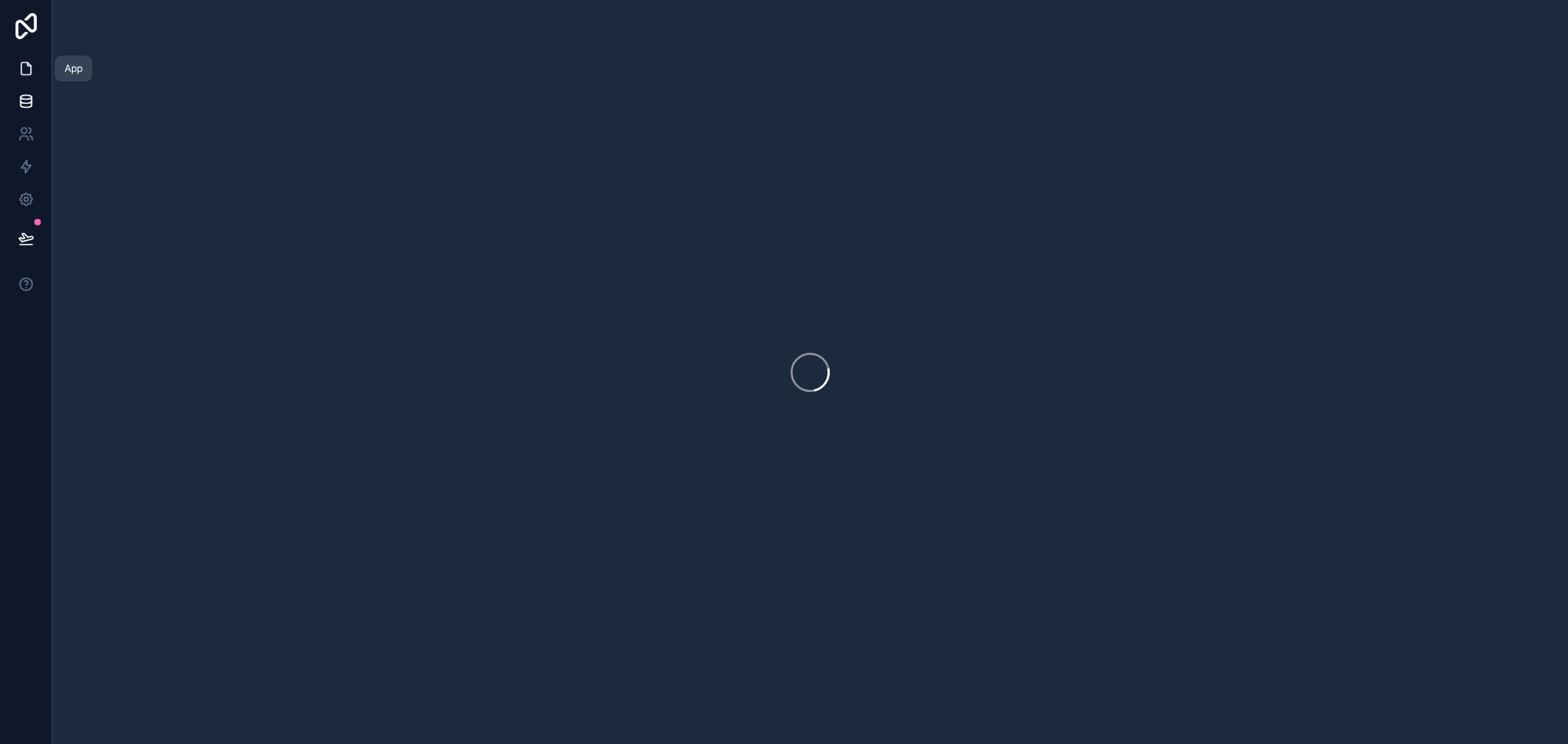
click at [23, 53] on link at bounding box center [25, 68] width 51 height 33
